Goal: Task Accomplishment & Management: Manage account settings

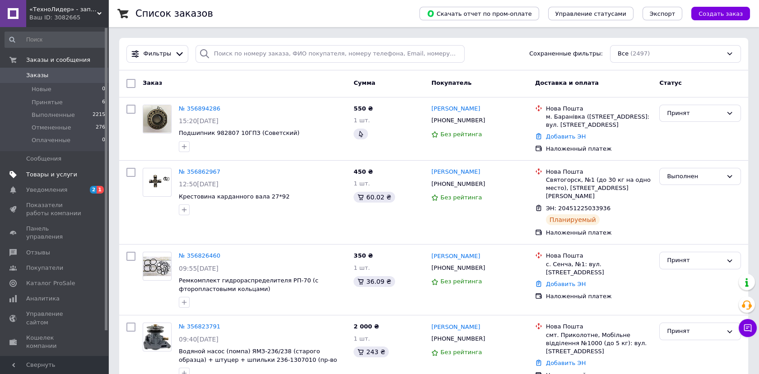
click at [43, 172] on span "Товары и услуги" at bounding box center [51, 175] width 51 height 8
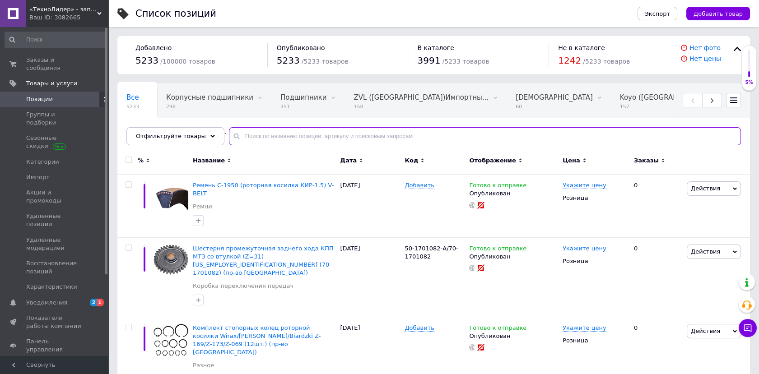
click at [304, 136] on input "text" at bounding box center [485, 136] width 512 height 18
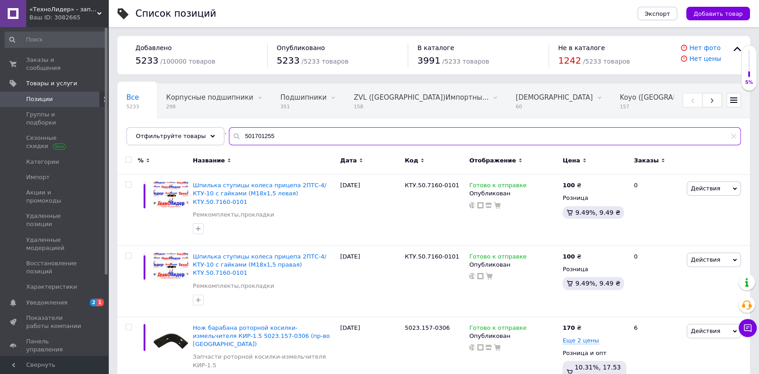
type input "501701255"
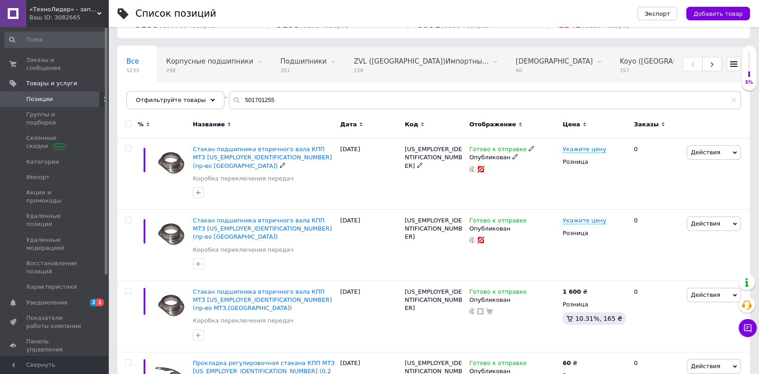
scroll to position [50, 0]
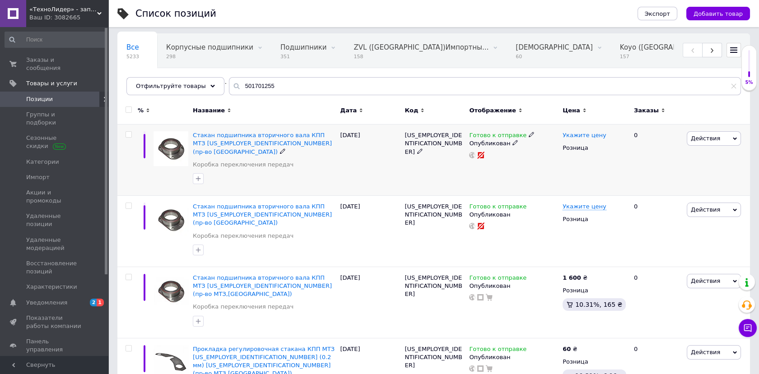
click at [569, 134] on span "Укажите цену" at bounding box center [585, 135] width 44 height 7
type input "700"
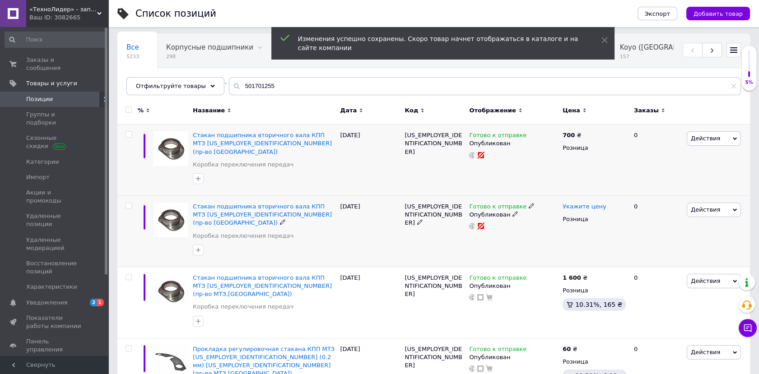
click at [569, 203] on span "Укажите цену" at bounding box center [585, 206] width 44 height 7
type input "700"
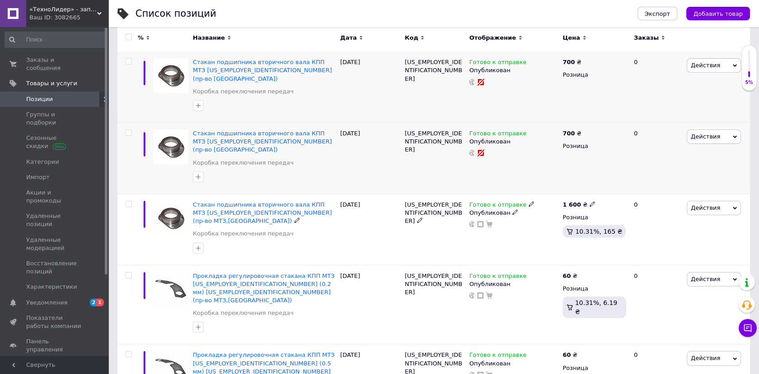
scroll to position [0, 0]
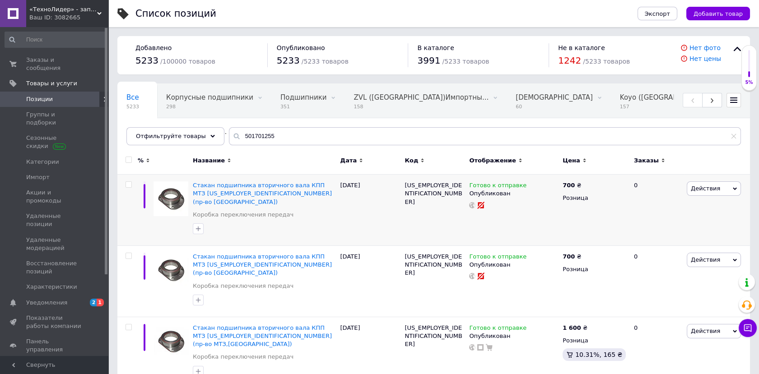
click at [48, 95] on span "Позиции" at bounding box center [39, 99] width 27 height 8
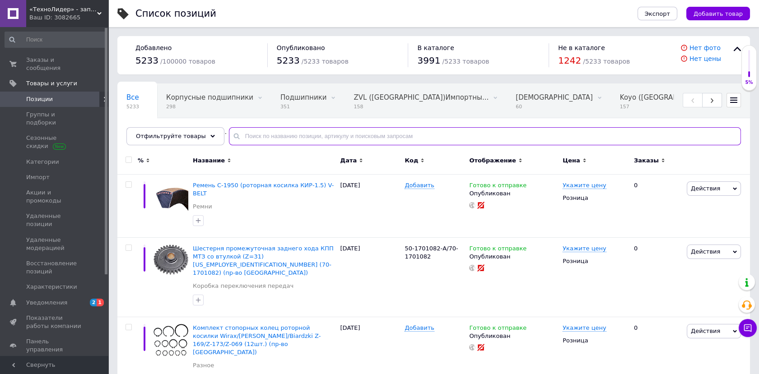
click at [268, 137] on input "text" at bounding box center [485, 136] width 512 height 18
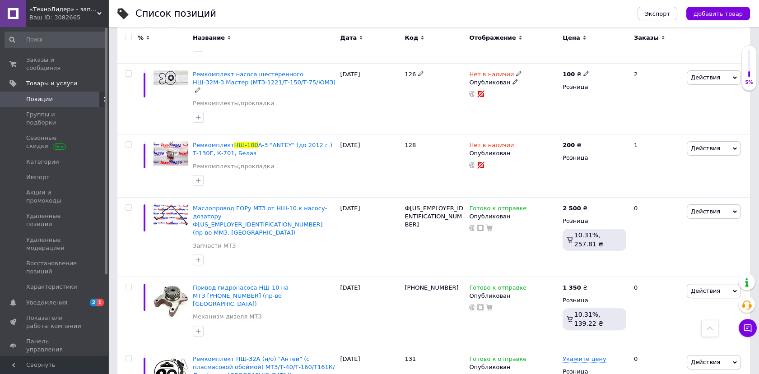
scroll to position [652, 0]
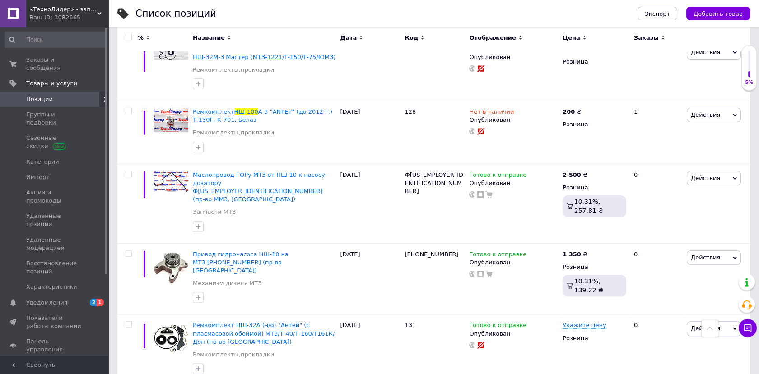
type input "нш-100"
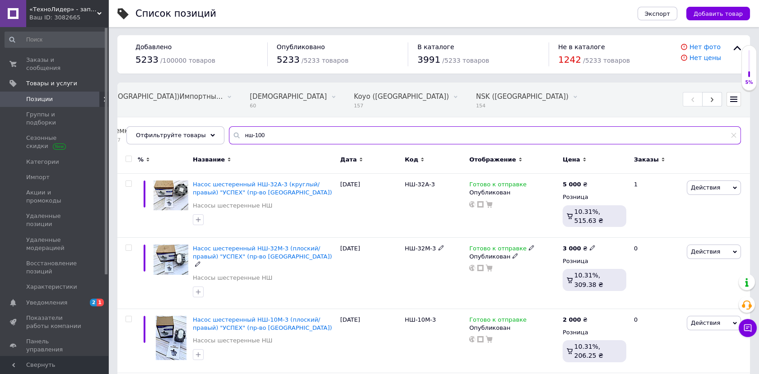
scroll to position [0, 0]
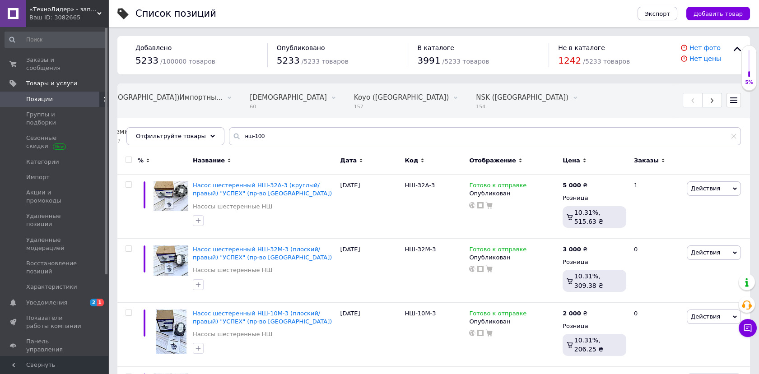
click at [52, 95] on span "Позиции" at bounding box center [54, 99] width 57 height 8
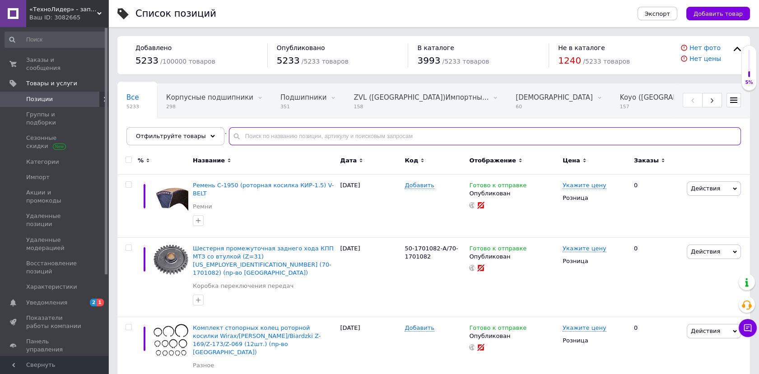
click at [276, 134] on input "text" at bounding box center [485, 136] width 512 height 18
click at [293, 136] on input "text" at bounding box center [485, 136] width 512 height 18
click at [246, 136] on input "text" at bounding box center [485, 136] width 512 height 18
click at [65, 95] on span "Позиции" at bounding box center [54, 99] width 57 height 8
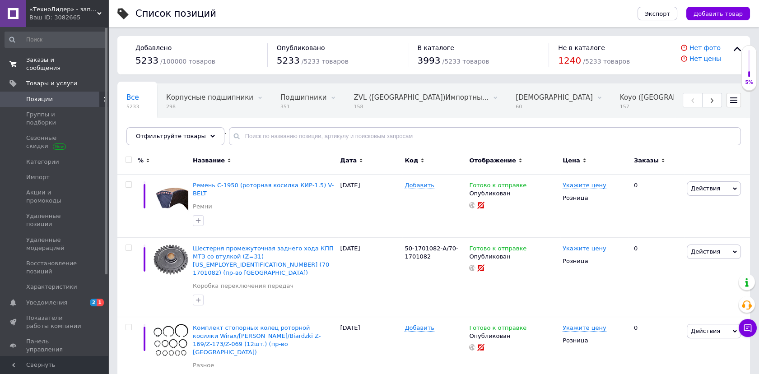
click at [74, 56] on span "Заказы и сообщения" at bounding box center [54, 64] width 57 height 16
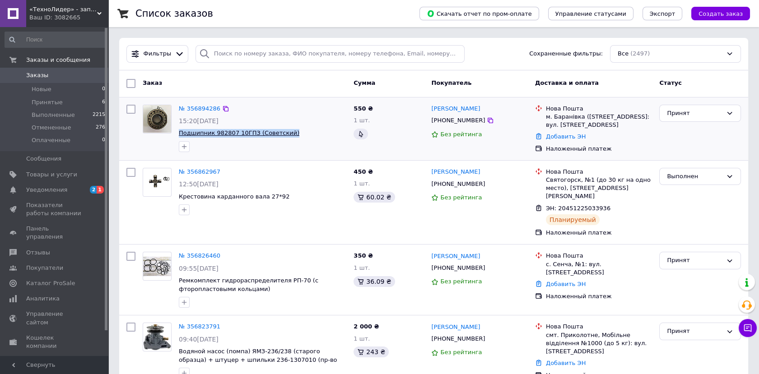
drag, startPoint x: 289, startPoint y: 130, endPoint x: 178, endPoint y: 136, distance: 110.8
click at [179, 136] on span "Подшипник 982807 10ГПЗ (Советский)" at bounding box center [263, 133] width 168 height 9
copy span "Подшипник 982807 10ГПЗ (Советский)"
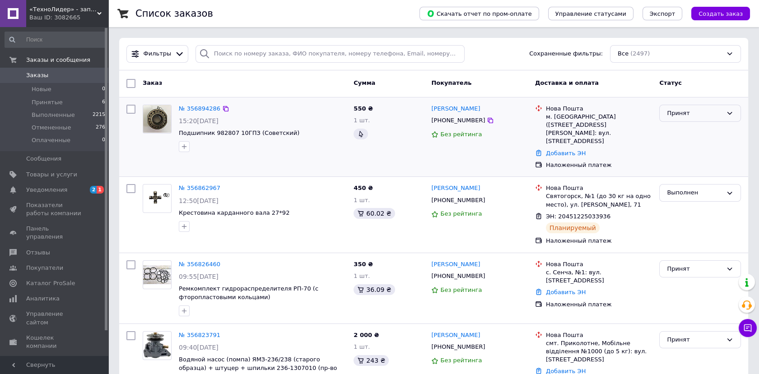
click at [695, 109] on div "Принят" at bounding box center [695, 113] width 56 height 9
click at [679, 135] on li "Выполнен" at bounding box center [700, 132] width 81 height 17
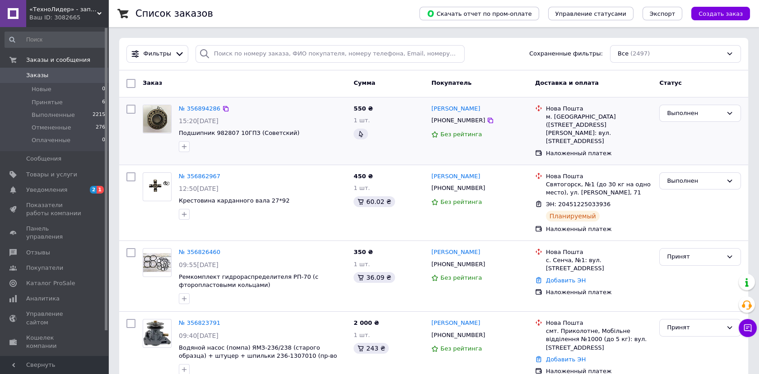
click at [31, 70] on link "Заказы 0" at bounding box center [55, 75] width 111 height 15
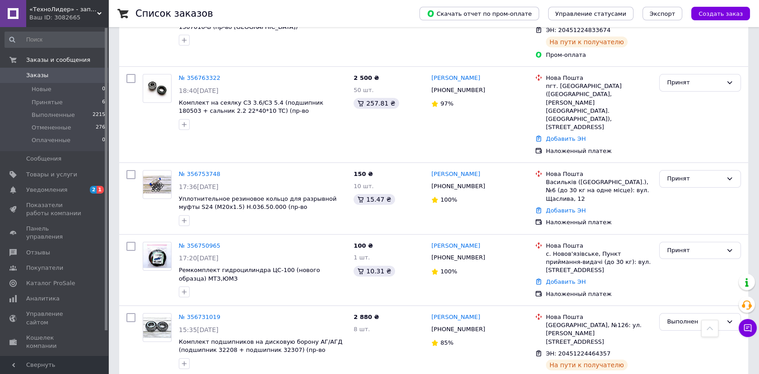
scroll to position [452, 0]
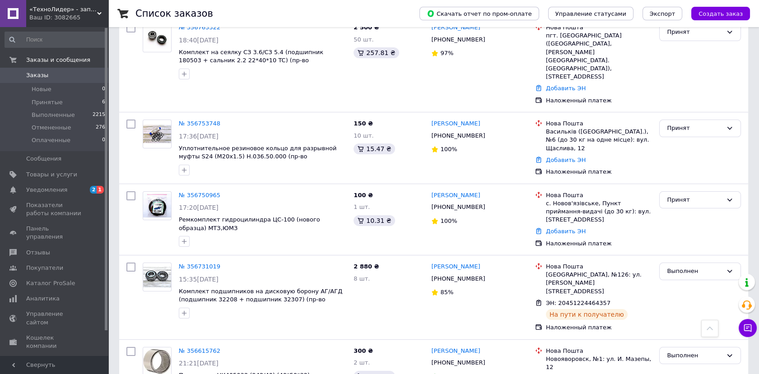
click at [200, 192] on link "№ 356750965" at bounding box center [200, 195] width 42 height 7
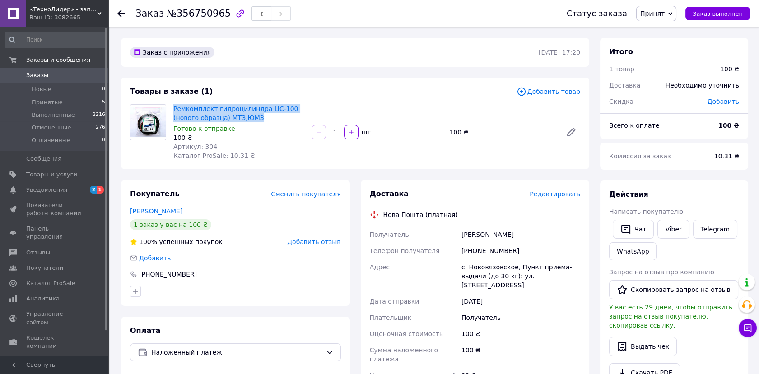
drag, startPoint x: 190, startPoint y: 110, endPoint x: 257, endPoint y: 120, distance: 67.6
click at [257, 120] on div "Ремкомплект гидроцилиндра ЦС-100 (нового образца) МТЗ,ЮМЗ Готово к отправке 100…" at bounding box center [239, 133] width 138 height 60
drag, startPoint x: 459, startPoint y: 233, endPoint x: 522, endPoint y: 232, distance: 62.4
click at [522, 232] on div "Семенюк Богдан" at bounding box center [521, 235] width 122 height 16
copy div "Семенюк Богдан"
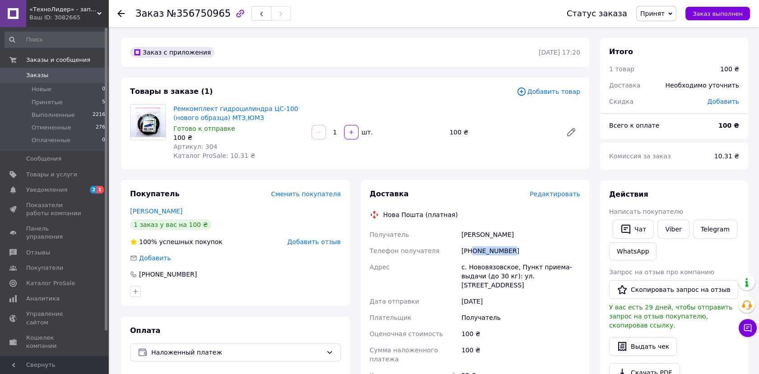
drag, startPoint x: 515, startPoint y: 249, endPoint x: 474, endPoint y: 257, distance: 41.5
click at [474, 257] on div "[PHONE_NUMBER]" at bounding box center [521, 251] width 122 height 16
copy div "0679796281"
drag, startPoint x: 454, startPoint y: 267, endPoint x: 562, endPoint y: 281, distance: 108.4
click at [562, 281] on div "Получатель Семенюк Богдан Телефон получателя +380679796281 Адрес с. Нововязовск…" at bounding box center [475, 323] width 215 height 192
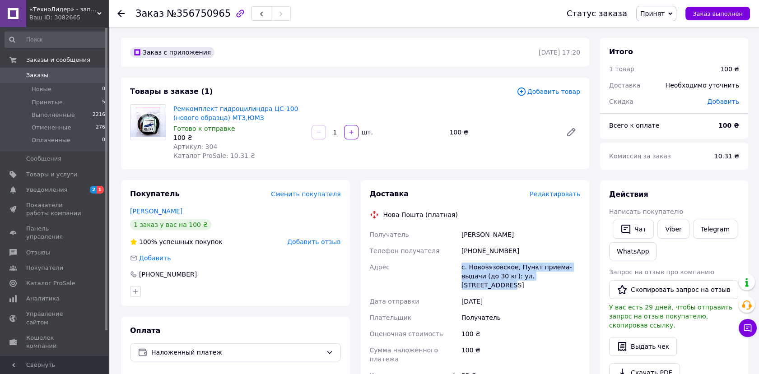
copy div "Адрес с. Нововязовское, Пункт приема-выдачи (до 30 кг): ул. Центральная, 5"
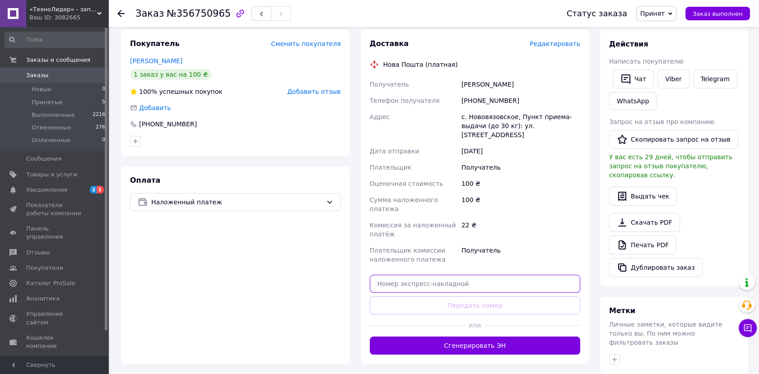
click at [453, 275] on input "text" at bounding box center [475, 284] width 211 height 18
paste input "20451225254289"
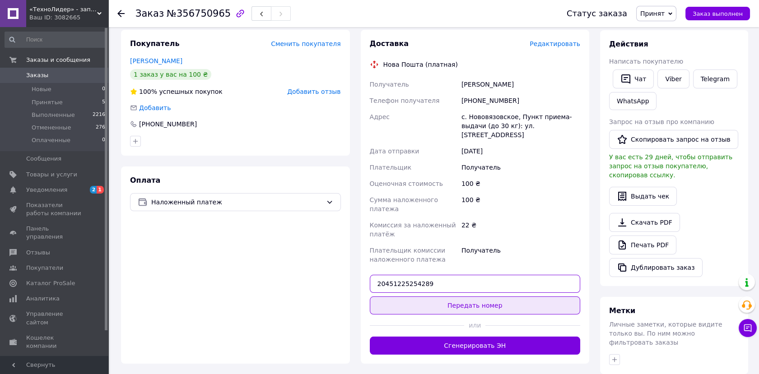
type input "20451225254289"
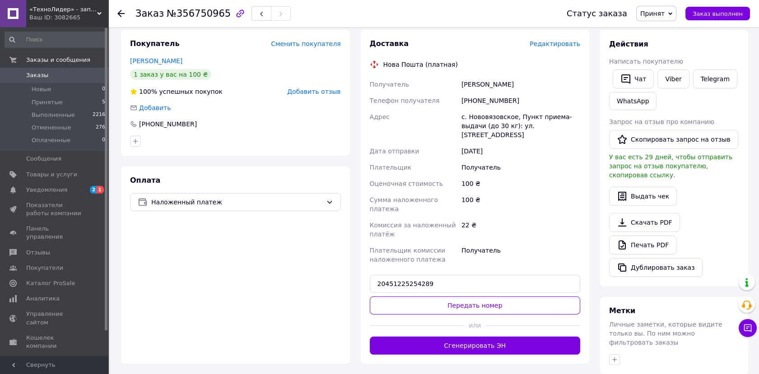
click at [479, 297] on button "Передать номер" at bounding box center [475, 306] width 211 height 18
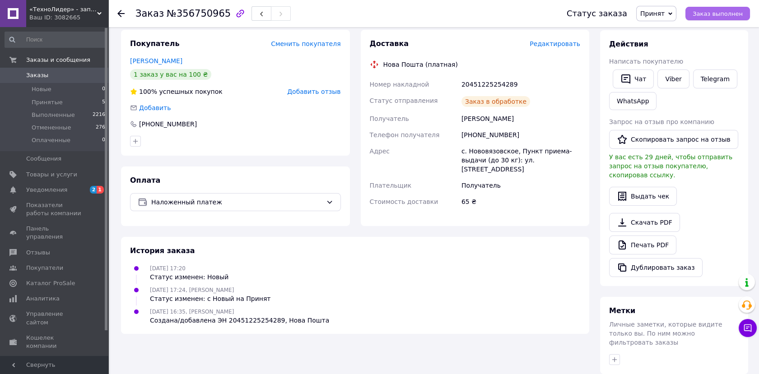
click at [727, 16] on span "Заказ выполнен" at bounding box center [718, 13] width 50 height 7
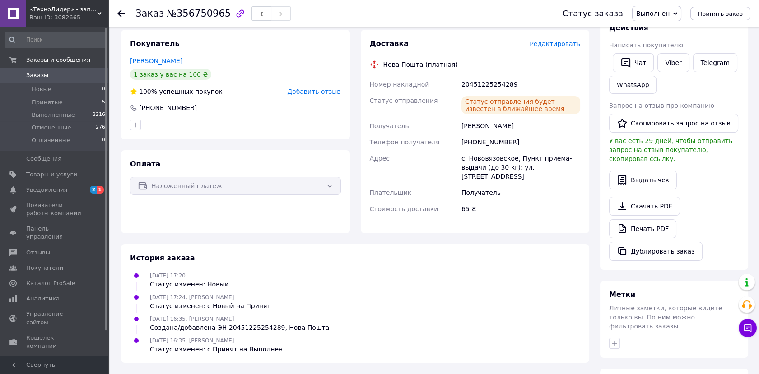
click at [36, 73] on span "Заказы" at bounding box center [37, 75] width 22 height 8
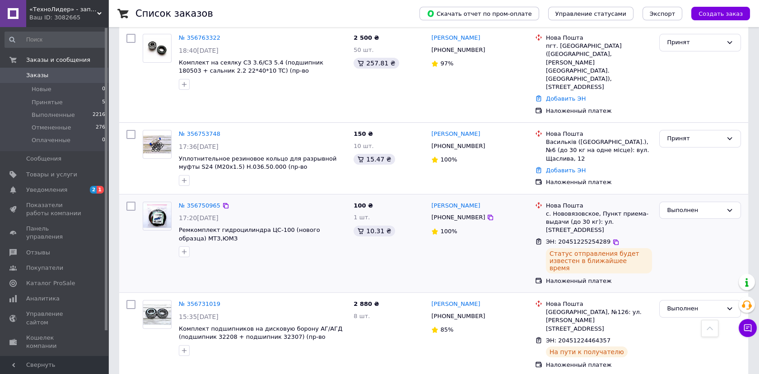
scroll to position [452, 0]
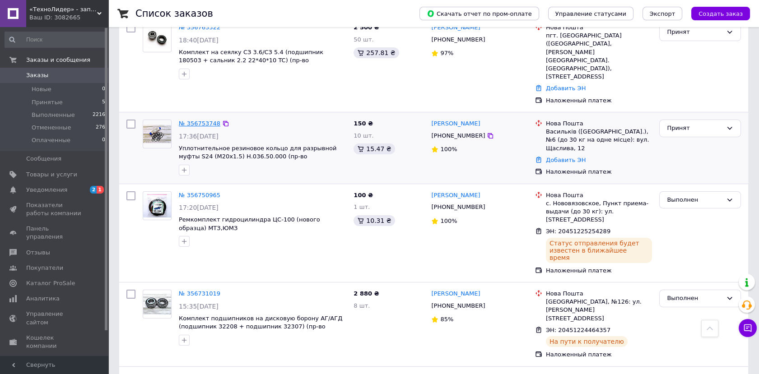
click at [202, 120] on link "№ 356753748" at bounding box center [200, 123] width 42 height 7
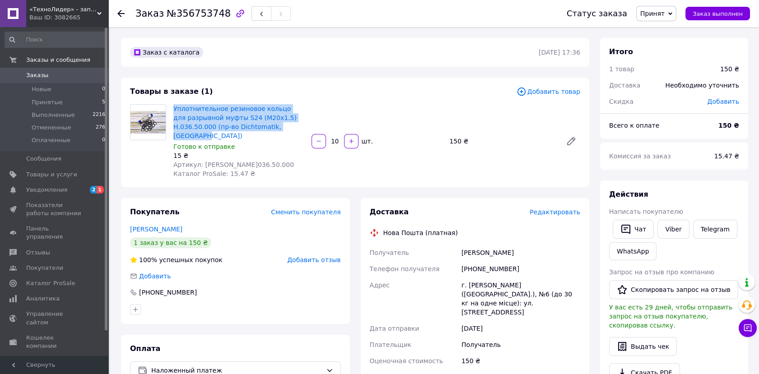
drag, startPoint x: 172, startPoint y: 107, endPoint x: 304, endPoint y: 125, distance: 133.1
click at [304, 125] on div "Уплотнительное резиновое кольцо для разрывной муфты S24 (M20х1.5) Н.036.50.000 …" at bounding box center [239, 142] width 138 height 78
copy link "Уплотнительное резиновое кольцо для разрывной муфты S24 (M20х1.5) Н.036.50.000 …"
drag, startPoint x: 520, startPoint y: 243, endPoint x: 450, endPoint y: 244, distance: 70.5
click at [450, 245] on div "Получатель Власенко Сергей Телефон получателя +380976731999 Адрес г. Васильков …" at bounding box center [475, 345] width 215 height 201
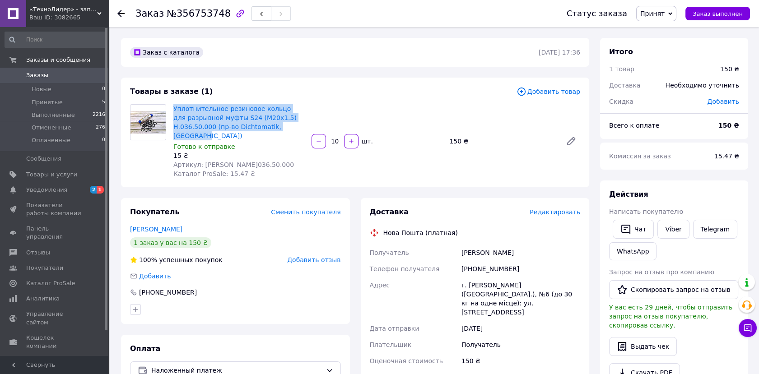
copy div "Получатель Власенко Сергей"
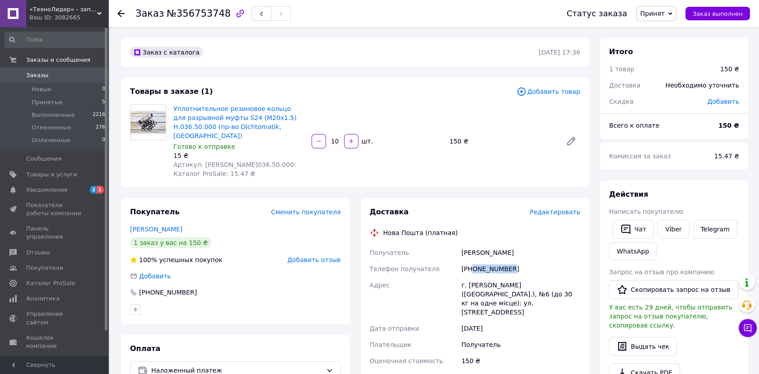
drag, startPoint x: 513, startPoint y: 262, endPoint x: 472, endPoint y: 264, distance: 41.2
click at [472, 264] on div "[PHONE_NUMBER]" at bounding box center [521, 269] width 122 height 16
copy div "0976731999"
drag, startPoint x: 460, startPoint y: 276, endPoint x: 576, endPoint y: 283, distance: 116.3
click at [576, 283] on div "г. Васильков (Киевская обл.), №6 (до 30 кг на одне місце): ул. Счастливая, 12" at bounding box center [521, 298] width 122 height 43
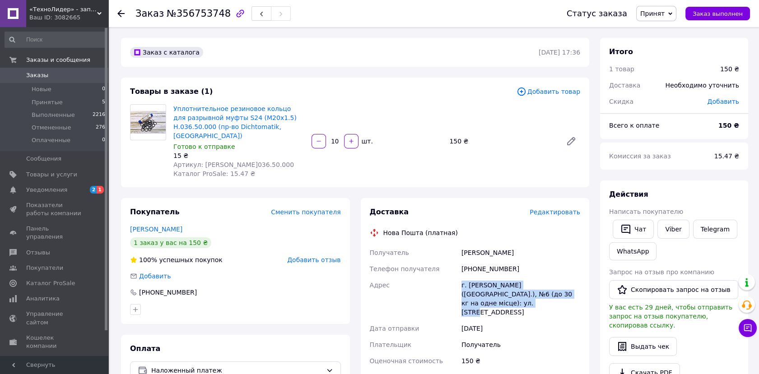
copy div "г. Васильков (Киевская обл.), №6 (до 30 кг на одне місце): ул. Счастливая, 12"
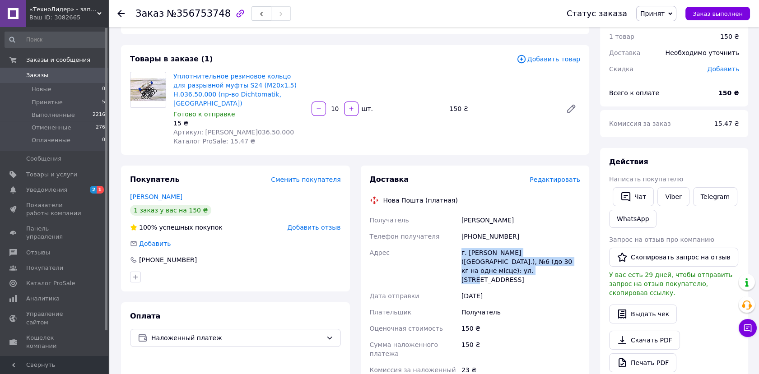
scroll to position [50, 0]
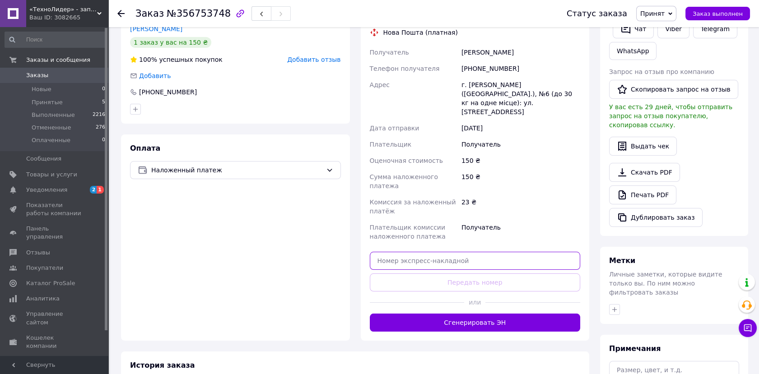
click at [446, 252] on input "text" at bounding box center [475, 261] width 211 height 18
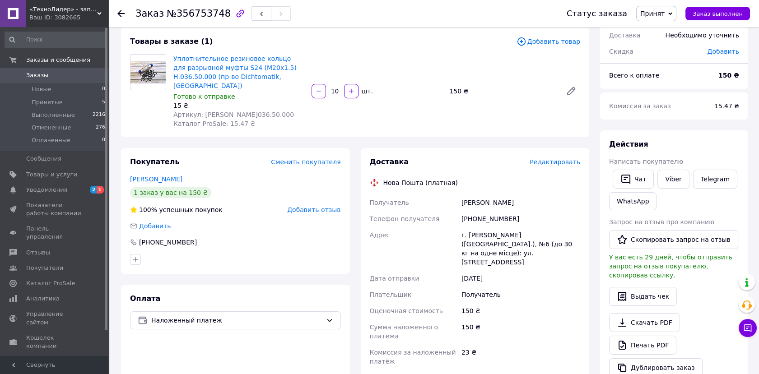
paste input "20451225259695"
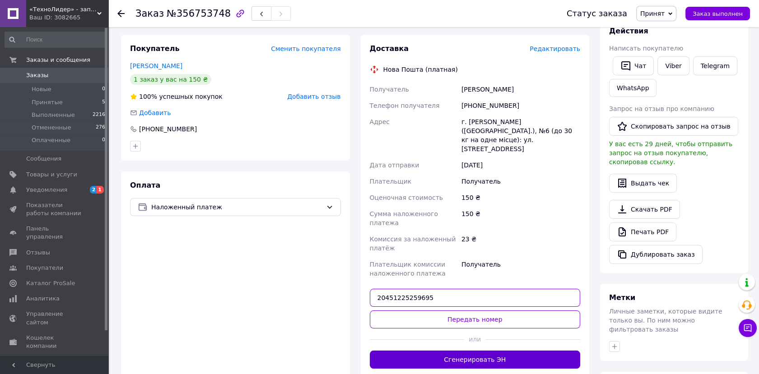
scroll to position [272, 0]
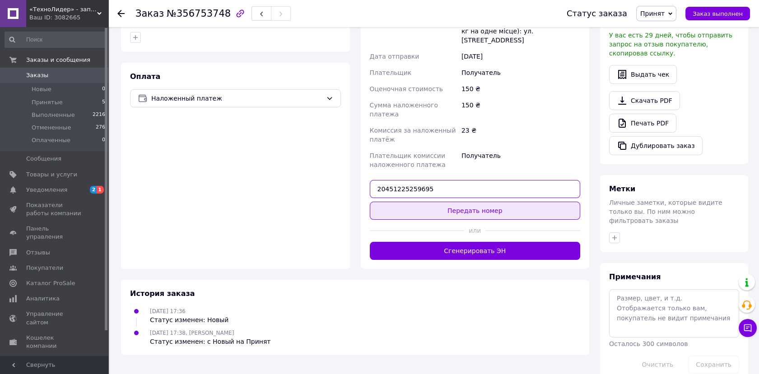
type input "20451225259695"
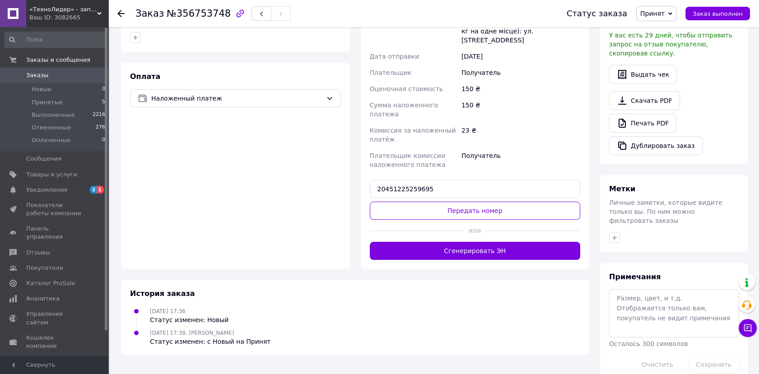
click at [466, 202] on button "Передать номер" at bounding box center [475, 211] width 211 height 18
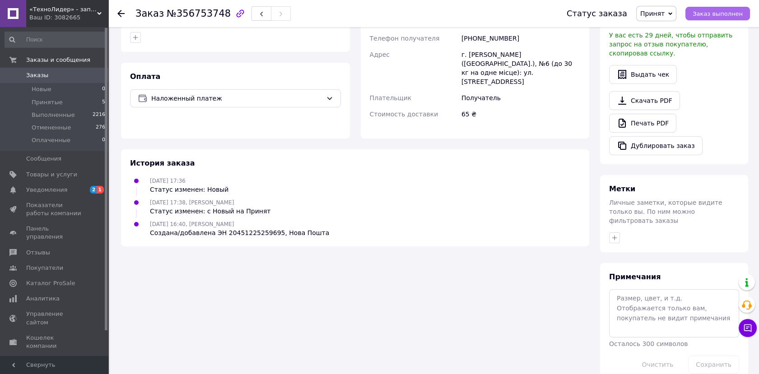
click at [709, 12] on span "Заказ выполнен" at bounding box center [718, 13] width 50 height 7
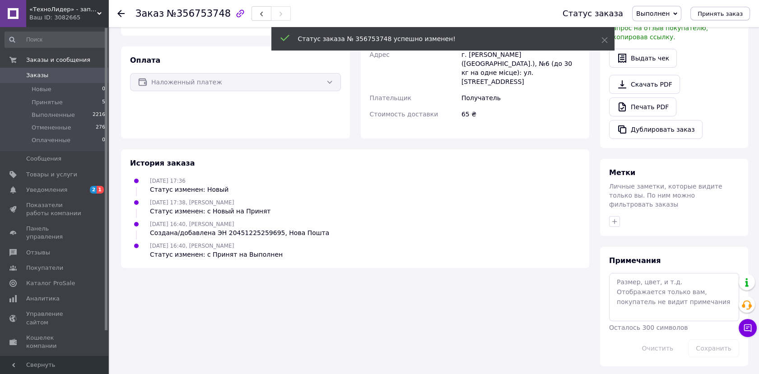
scroll to position [256, 0]
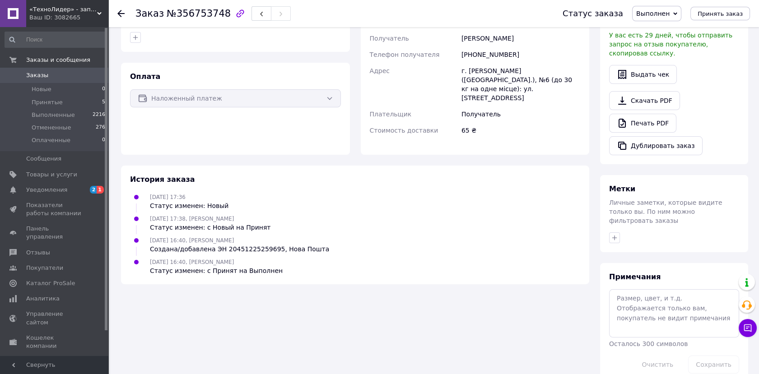
click at [32, 72] on span "Заказы" at bounding box center [37, 75] width 22 height 8
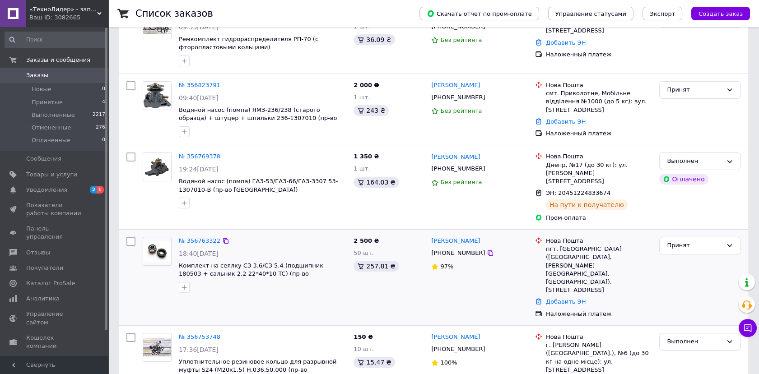
scroll to position [301, 0]
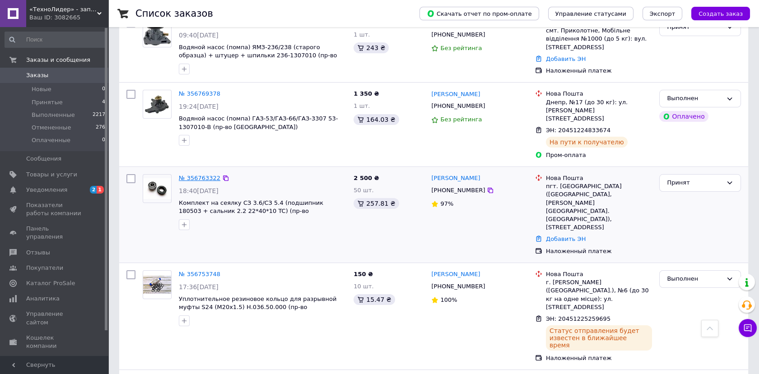
click at [198, 175] on link "№ 356763322" at bounding box center [200, 178] width 42 height 7
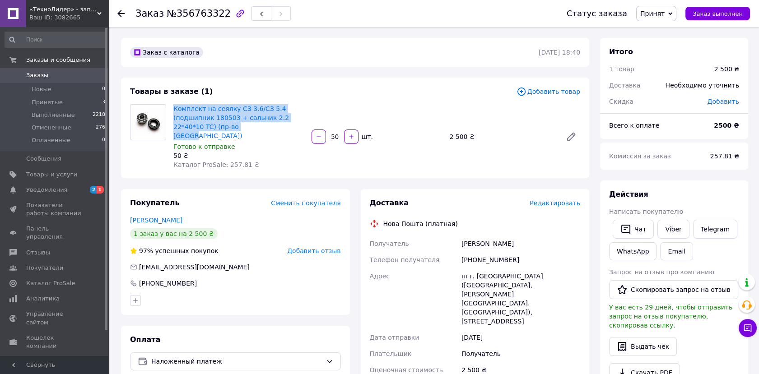
drag, startPoint x: 173, startPoint y: 108, endPoint x: 228, endPoint y: 130, distance: 60.0
click at [228, 130] on div "Комплект на сеялку СЗ 3.6/СЗ 5.4 (подшипник 180503 + сальник 2.2 22*40*10 TC) (…" at bounding box center [239, 137] width 138 height 69
copy link "Комплект на сеялку СЗ 3.6/СЗ 5.4 (подшипник 180503 + сальник 2.2 22*40*10 TC) (…"
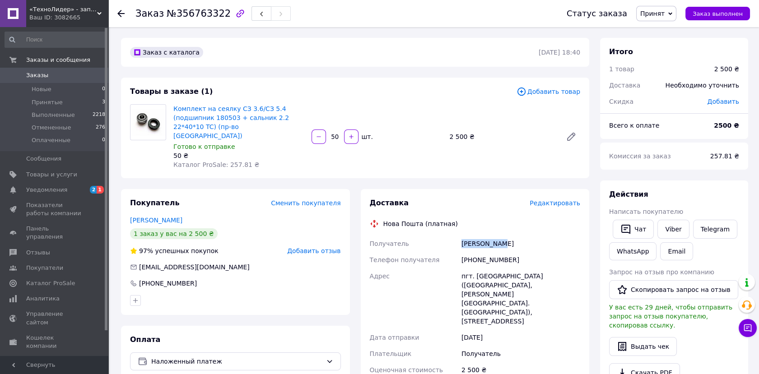
drag, startPoint x: 461, startPoint y: 236, endPoint x: 533, endPoint y: 226, distance: 72.5
click at [533, 236] on div "Никола Иван" at bounding box center [521, 244] width 122 height 16
copy div "Никола Иван"
drag, startPoint x: 538, startPoint y: 262, endPoint x: 497, endPoint y: 254, distance: 41.9
click at [497, 254] on div "Получатель Никола Иван Телефон получателя +380637340507 Адрес пгт. Буялык (Одес…" at bounding box center [475, 345] width 215 height 219
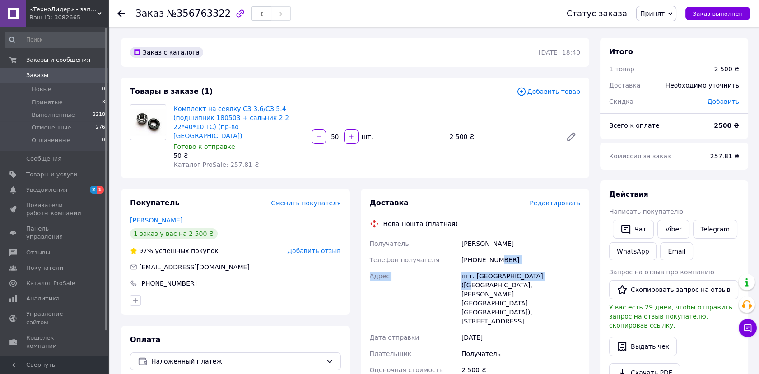
drag, startPoint x: 497, startPoint y: 254, endPoint x: 538, endPoint y: 253, distance: 40.2
click at [538, 253] on div "[PHONE_NUMBER]" at bounding box center [521, 260] width 122 height 16
click at [519, 252] on div "[PHONE_NUMBER]" at bounding box center [521, 260] width 122 height 16
drag, startPoint x: 514, startPoint y: 248, endPoint x: 473, endPoint y: 256, distance: 41.1
click at [473, 256] on div "[PHONE_NUMBER]" at bounding box center [521, 260] width 122 height 16
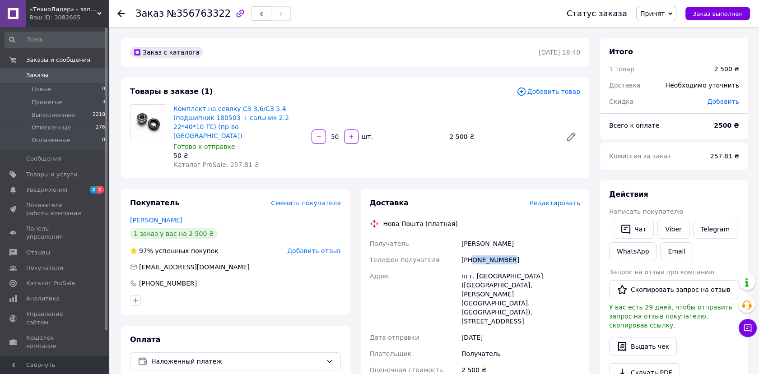
copy div "0637340507"
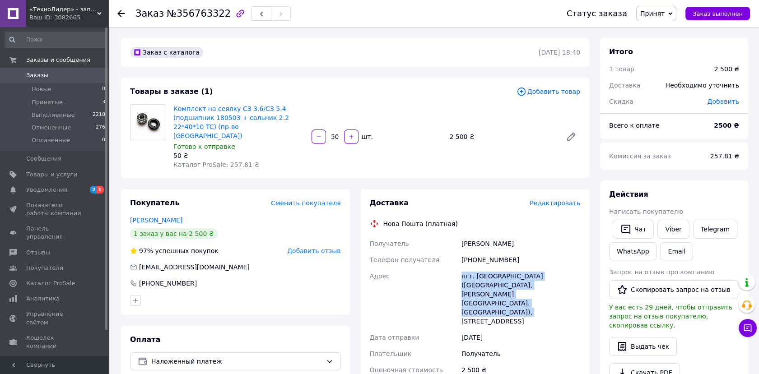
drag, startPoint x: 461, startPoint y: 269, endPoint x: 528, endPoint y: 282, distance: 68.1
click at [528, 282] on div "пгт. [GEOGRAPHIC_DATA] ([STREET_ADDRESS]" at bounding box center [521, 298] width 122 height 61
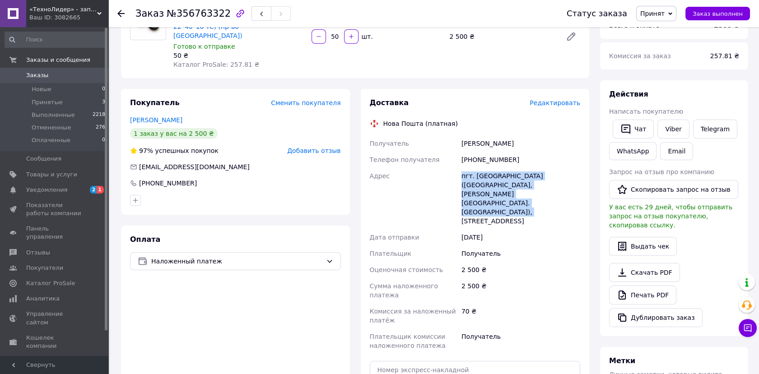
scroll to position [251, 0]
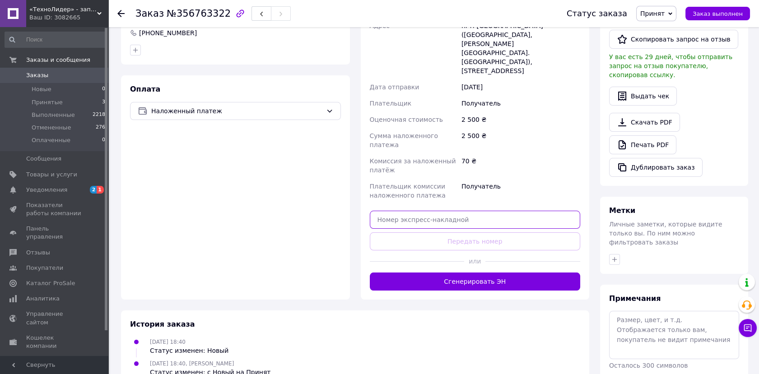
click at [401, 211] on input "text" at bounding box center [475, 220] width 211 height 18
paste input "20451225269597"
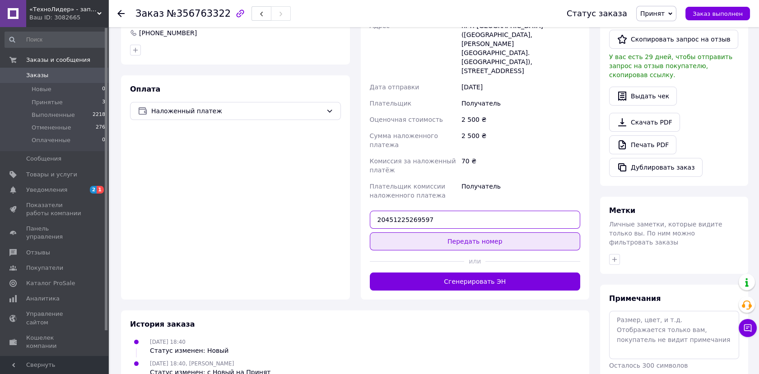
type input "20451225269597"
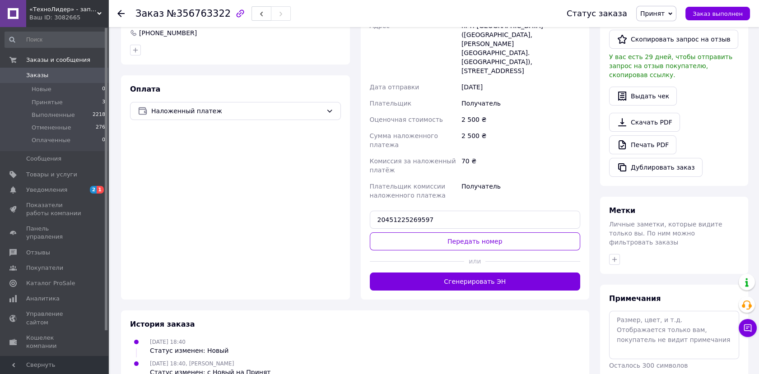
click at [438, 233] on button "Передать номер" at bounding box center [475, 242] width 211 height 18
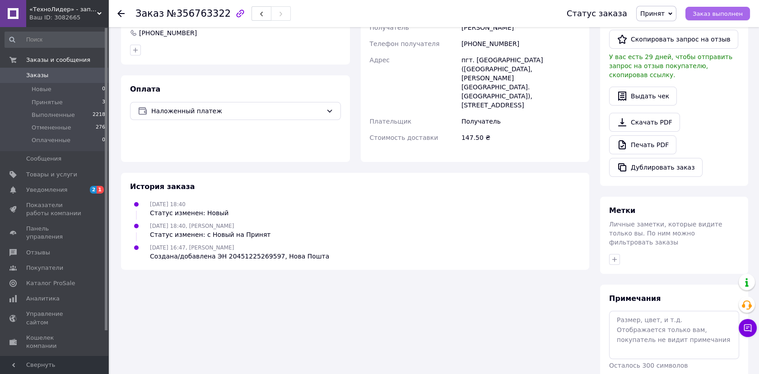
click at [743, 15] on span "Заказ выполнен" at bounding box center [718, 13] width 50 height 7
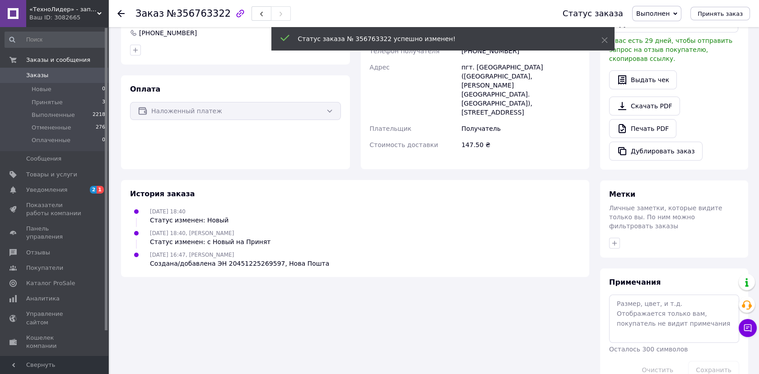
click at [39, 73] on span "Заказы" at bounding box center [37, 75] width 22 height 8
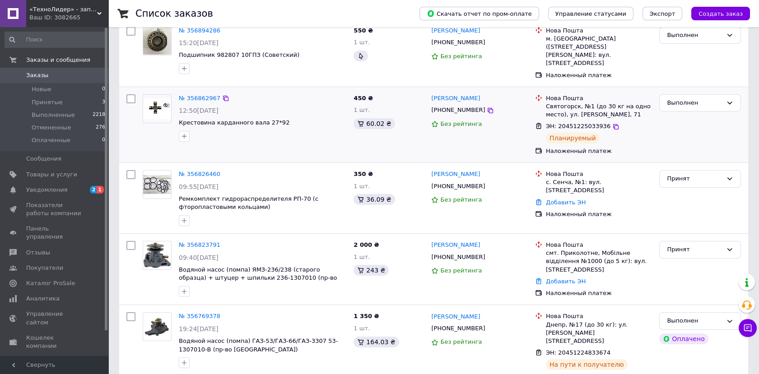
scroll to position [150, 0]
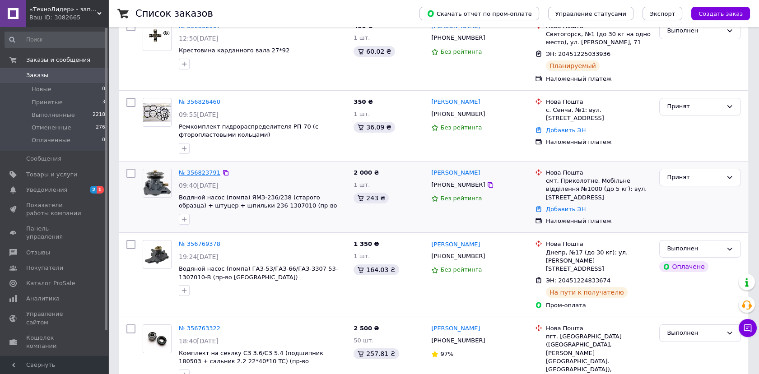
click at [193, 169] on link "№ 356823791" at bounding box center [200, 172] width 42 height 7
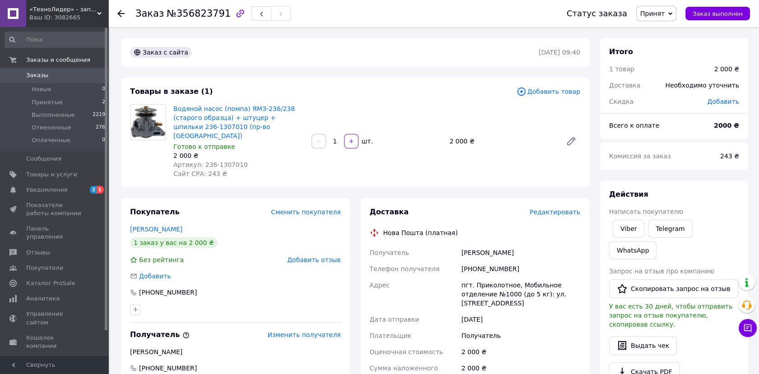
click at [173, 107] on div "Водяной насос (помпа) ЯМЗ-236/238 (старого образца) + штуцер + шпильки 236-1307…" at bounding box center [239, 142] width 138 height 78
drag, startPoint x: 173, startPoint y: 110, endPoint x: 248, endPoint y: 129, distance: 77.8
click at [248, 129] on div "Водяной насос (помпа) ЯМЗ-236/238 (старого образца) + штуцер + шпильки 236-1307…" at bounding box center [239, 142] width 138 height 78
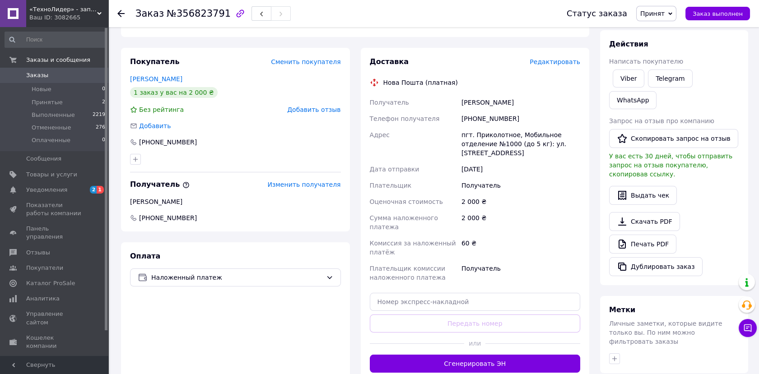
drag, startPoint x: 459, startPoint y: 92, endPoint x: 517, endPoint y: 87, distance: 58.0
click at [517, 94] on div "Получатель Гончаров Геннадій Телефон получателя +380989227622 Адрес пгт. Прикол…" at bounding box center [475, 190] width 215 height 192
drag, startPoint x: 517, startPoint y: 107, endPoint x: 473, endPoint y: 109, distance: 44.4
click at [473, 111] on div "+380989227622" at bounding box center [521, 119] width 122 height 16
drag, startPoint x: 458, startPoint y: 126, endPoint x: 517, endPoint y: 142, distance: 60.7
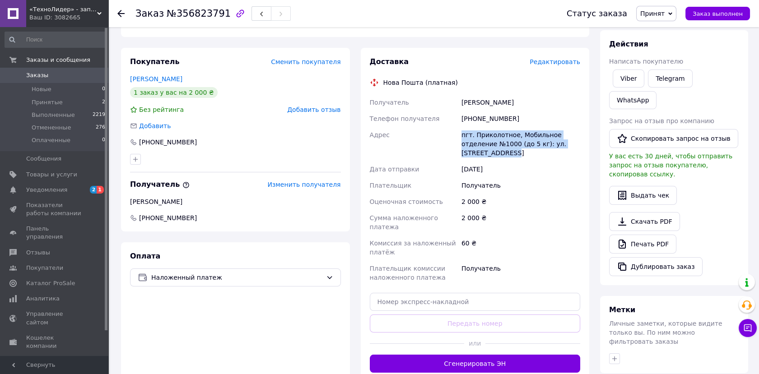
click at [517, 142] on div "Получатель Гончаров Геннадій Телефон получателя +380989227622 Адрес пгт. Прикол…" at bounding box center [475, 190] width 215 height 192
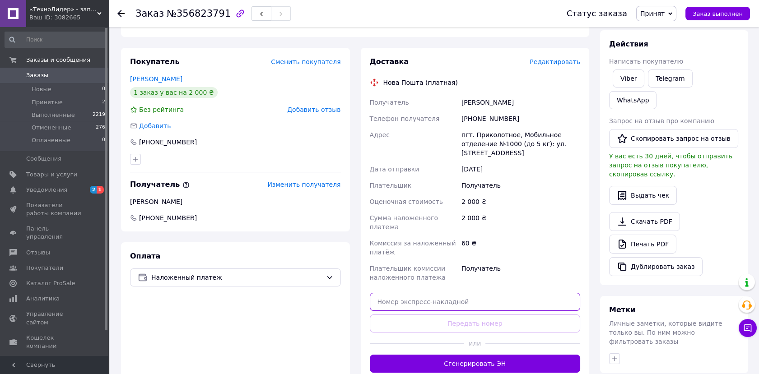
click at [466, 293] on input "text" at bounding box center [475, 302] width 211 height 18
paste input "20451225282089"
type input "20451225282089"
click at [485, 333] on div "или" at bounding box center [475, 344] width 211 height 22
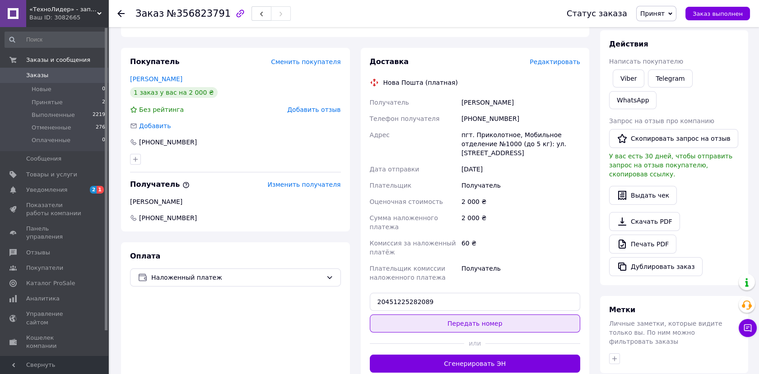
click at [486, 315] on button "Передать номер" at bounding box center [475, 324] width 211 height 18
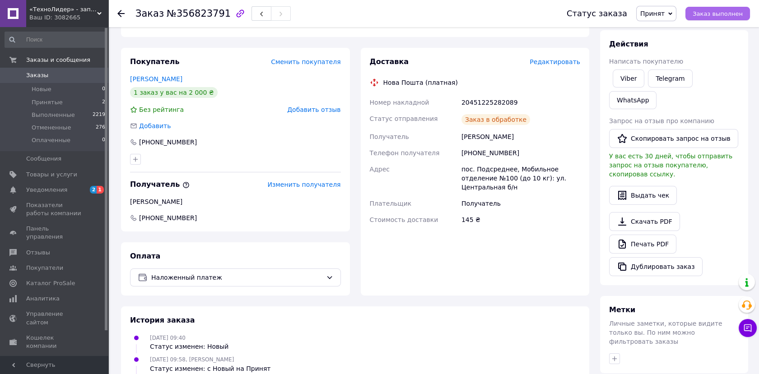
click at [728, 11] on span "Заказ выполнен" at bounding box center [718, 13] width 50 height 7
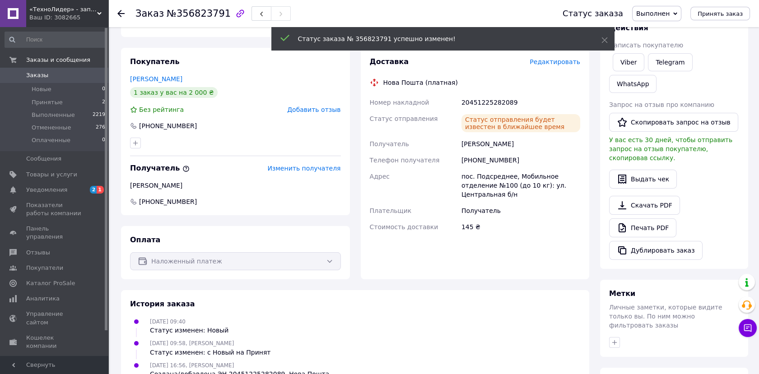
click at [41, 77] on span "Заказы" at bounding box center [37, 75] width 22 height 8
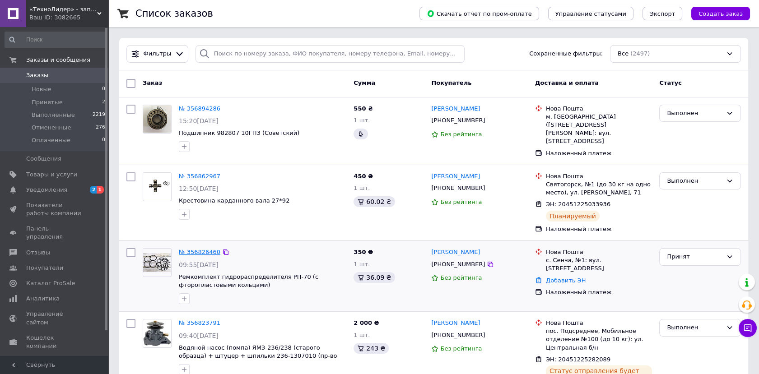
click at [190, 249] on link "№ 356826460" at bounding box center [200, 252] width 42 height 7
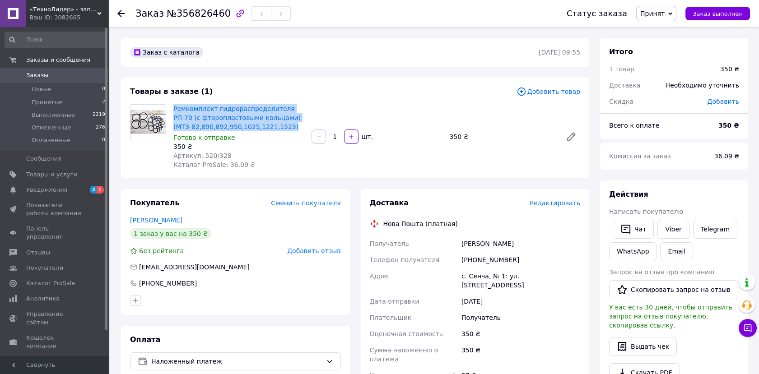
drag, startPoint x: 173, startPoint y: 107, endPoint x: 293, endPoint y: 125, distance: 121.5
click at [293, 125] on div "Ремкомплект гидрораспределителя РП-70 (с фторопластовыми кольцами) (МТЗ-82,890,…" at bounding box center [239, 137] width 138 height 69
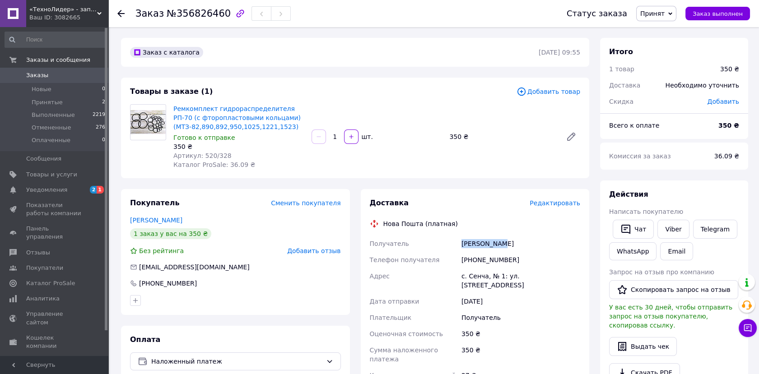
click at [507, 239] on div "Галич Вадим" at bounding box center [521, 244] width 122 height 16
drag, startPoint x: 520, startPoint y: 259, endPoint x: 472, endPoint y: 258, distance: 48.3
click at [472, 258] on div "[PHONE_NUMBER]" at bounding box center [521, 260] width 122 height 16
drag, startPoint x: 454, startPoint y: 280, endPoint x: 576, endPoint y: 282, distance: 122.0
click at [576, 282] on div "Получатель Галич Вадим Телефон получателя +380999338559 Адрес с. Сенча, № 1: ул…" at bounding box center [475, 327] width 215 height 182
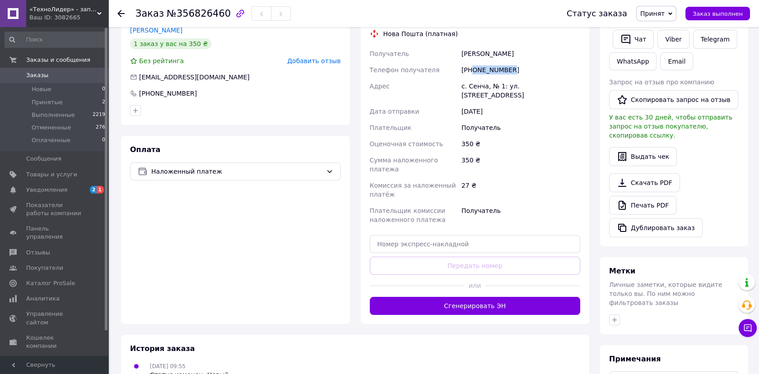
scroll to position [251, 0]
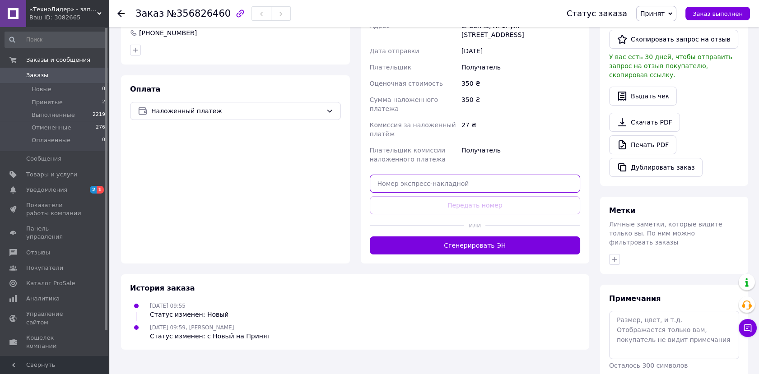
click at [445, 175] on input "text" at bounding box center [475, 184] width 211 height 18
paste input "20451225286165"
type input "20451225286165"
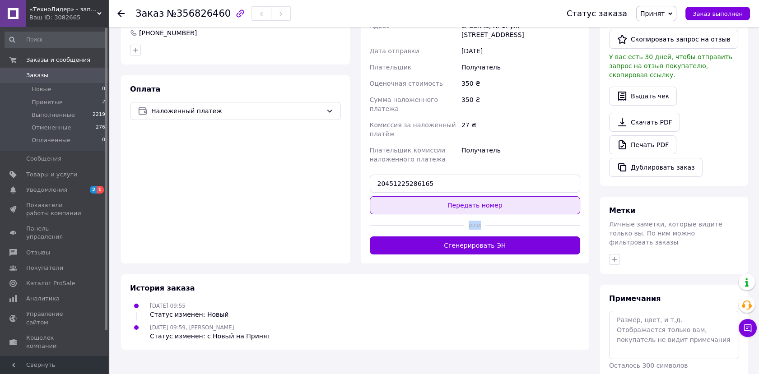
click at [512, 196] on div "Доставка Редактировать Нова Пошта (платная) Получатель Галич Вадим Телефон полу…" at bounding box center [475, 101] width 211 height 307
drag, startPoint x: 512, startPoint y: 196, endPoint x: 469, endPoint y: 192, distance: 42.6
click at [470, 197] on button "Передать номер" at bounding box center [475, 206] width 211 height 18
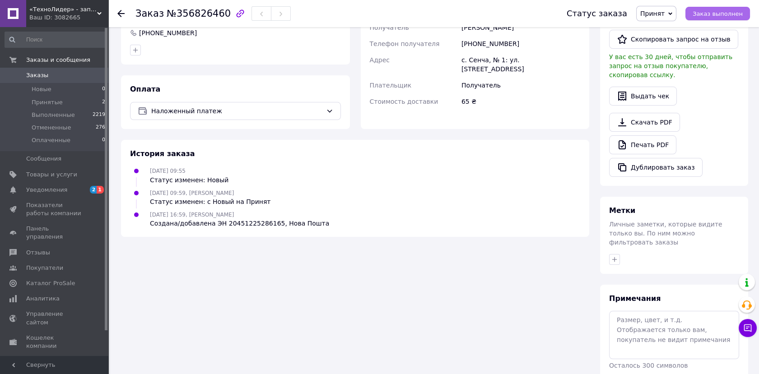
click at [736, 14] on span "Заказ выполнен" at bounding box center [718, 13] width 50 height 7
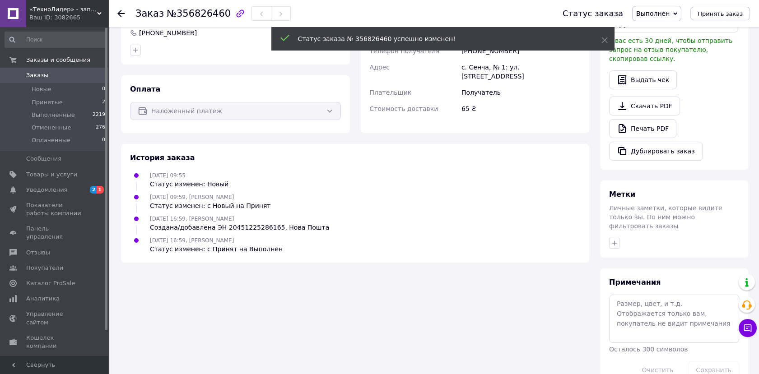
click at [31, 78] on span "Заказы" at bounding box center [37, 75] width 22 height 8
